Goal: Obtain resource: Obtain resource

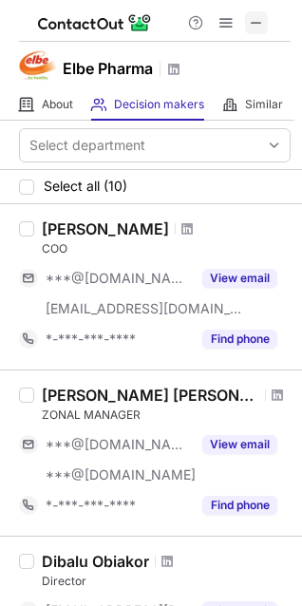
click at [255, 30] on span at bounding box center [256, 22] width 15 height 15
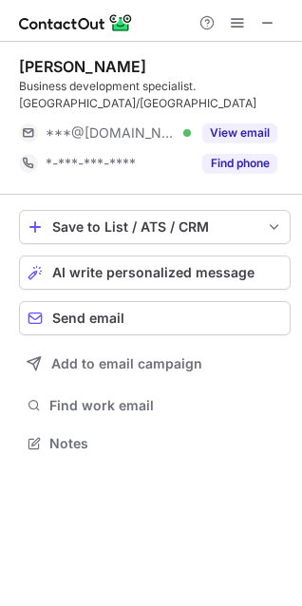
scroll to position [10, 10]
click at [262, 24] on span at bounding box center [267, 22] width 15 height 15
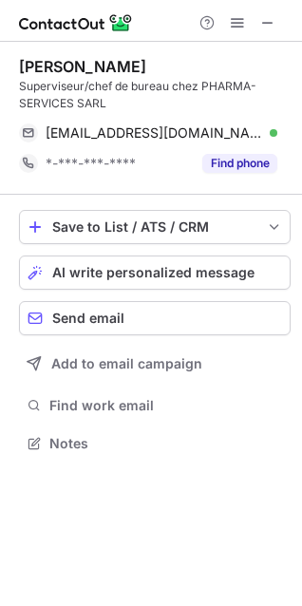
scroll to position [430, 302]
click at [266, 19] on span at bounding box center [267, 22] width 15 height 15
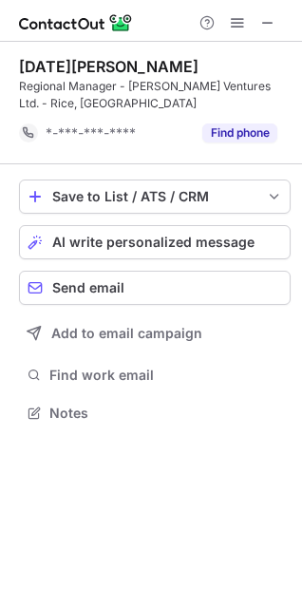
scroll to position [399, 302]
click at [267, 18] on span at bounding box center [267, 22] width 15 height 15
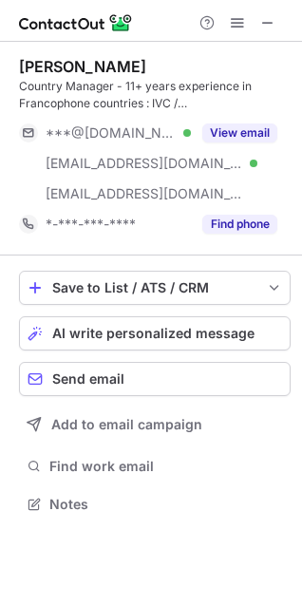
scroll to position [491, 302]
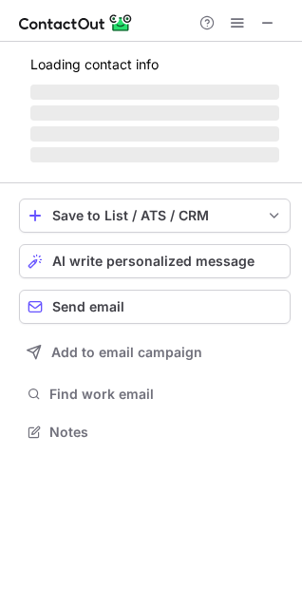
scroll to position [430, 302]
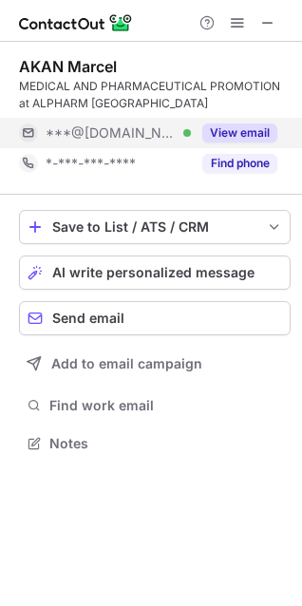
click at [229, 132] on button "View email" at bounding box center [239, 133] width 75 height 19
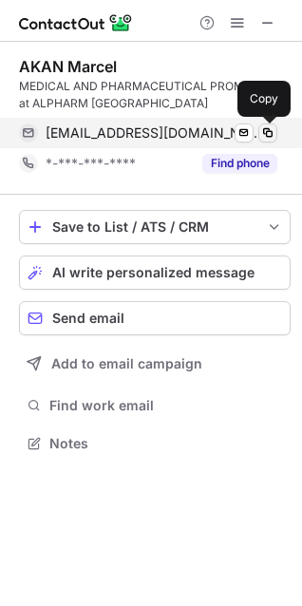
click at [264, 137] on span at bounding box center [267, 132] width 15 height 15
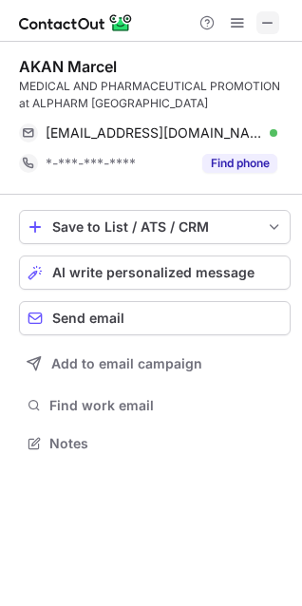
click at [258, 21] on button at bounding box center [268, 22] width 23 height 23
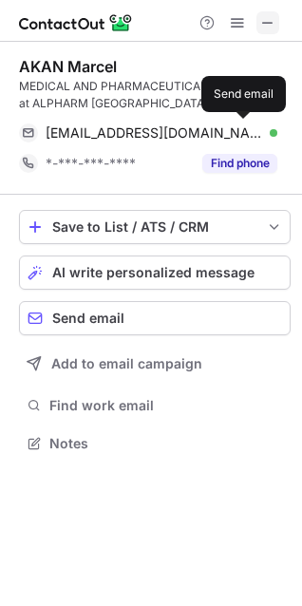
click at [261, 25] on span at bounding box center [267, 22] width 15 height 15
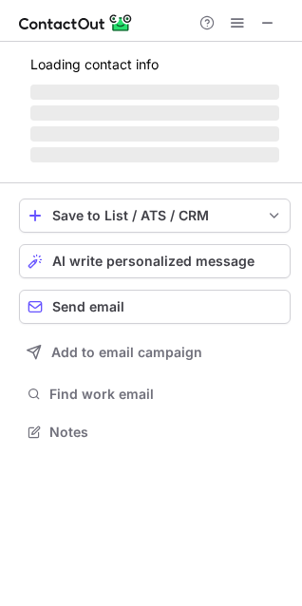
scroll to position [430, 302]
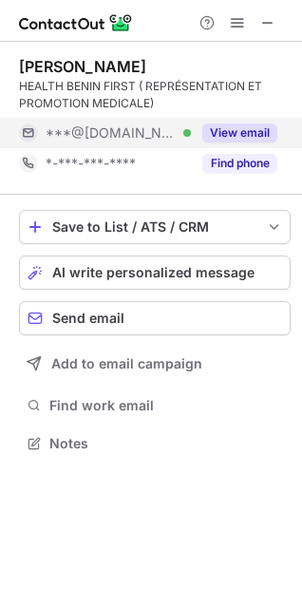
click at [258, 133] on button "View email" at bounding box center [239, 133] width 75 height 19
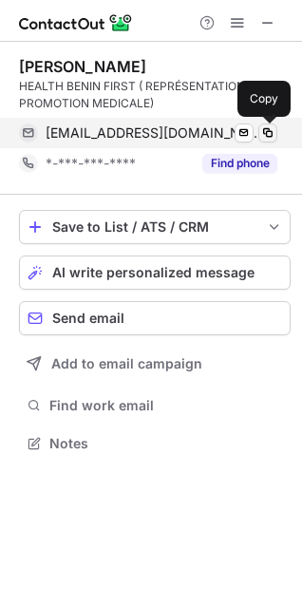
click at [273, 135] on span at bounding box center [267, 132] width 15 height 15
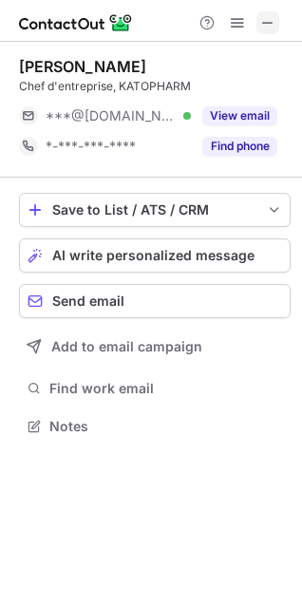
scroll to position [10, 10]
click at [261, 30] on span at bounding box center [267, 22] width 15 height 15
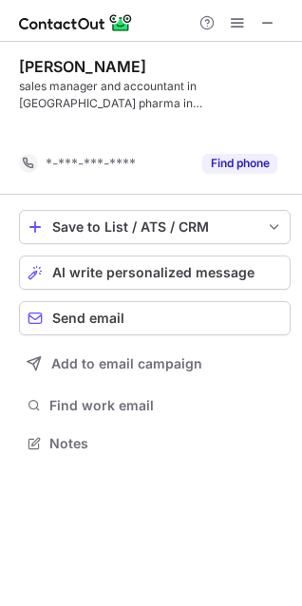
scroll to position [399, 302]
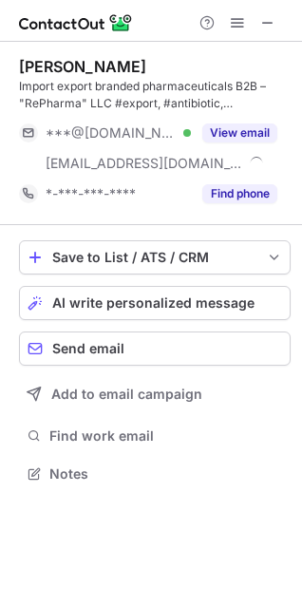
scroll to position [460, 302]
